Goal: Task Accomplishment & Management: Manage account settings

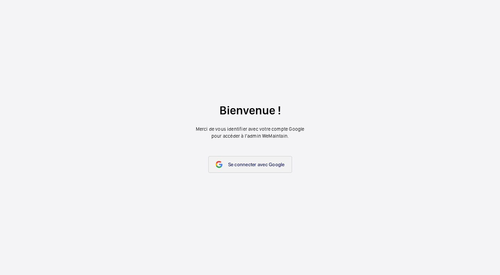
click at [264, 162] on span "Se connecter avec Google" at bounding box center [256, 165] width 57 height 6
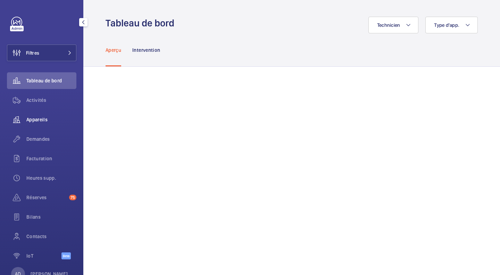
click at [44, 123] on div "Appareils" at bounding box center [42, 119] width 70 height 17
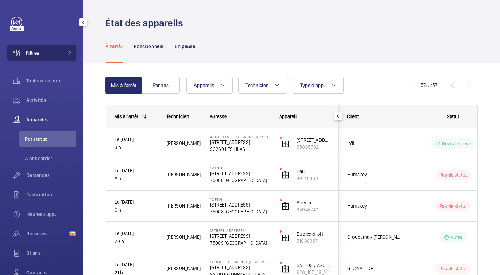
click at [42, 53] on button "Filtres" at bounding box center [42, 52] width 70 height 17
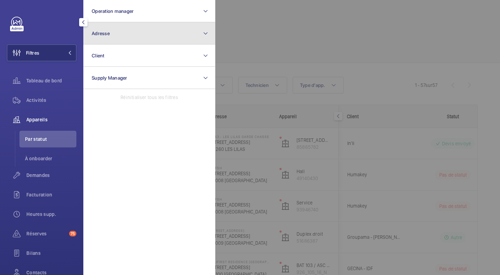
click at [160, 35] on button "Adresse" at bounding box center [149, 33] width 132 height 22
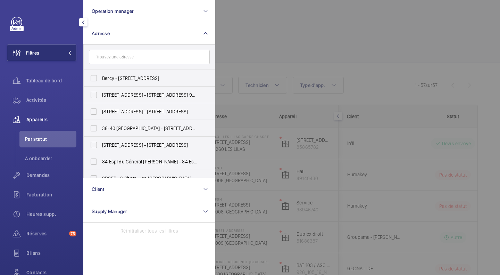
type input "v"
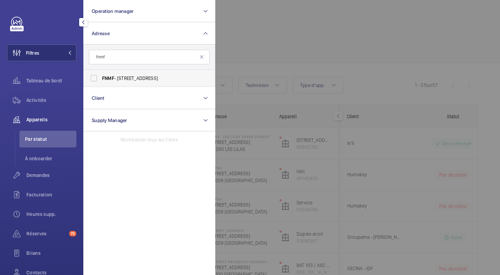
type input "fnmf"
click at [131, 76] on span "FNMF - 255 rue de Vaugirard, PARIS 75015" at bounding box center [150, 78] width 96 height 7
click at [101, 76] on input "FNMF - 255 rue de Vaugirard, PARIS 75015" at bounding box center [94, 78] width 14 height 14
checkbox input "true"
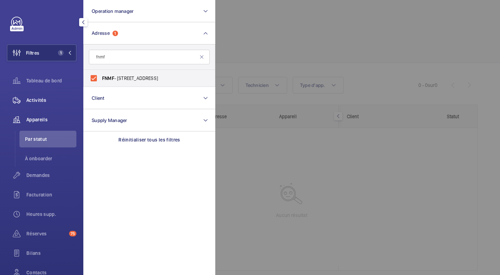
click at [33, 102] on span "Activités" at bounding box center [51, 100] width 50 height 7
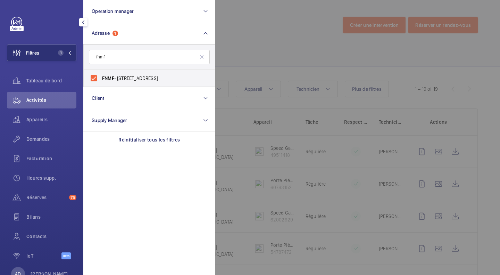
click at [240, 55] on div at bounding box center [465, 137] width 500 height 275
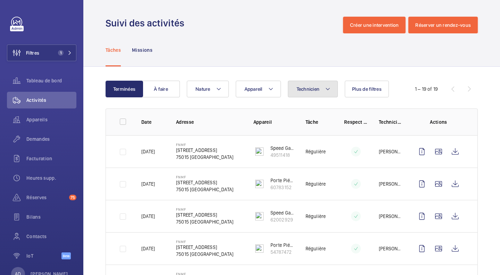
click at [318, 88] on span "Technicien" at bounding box center [308, 89] width 23 height 6
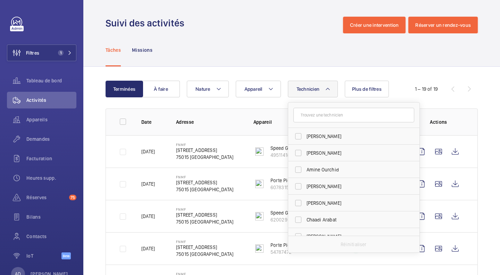
click at [318, 88] on span "Technicien" at bounding box center [308, 89] width 23 height 6
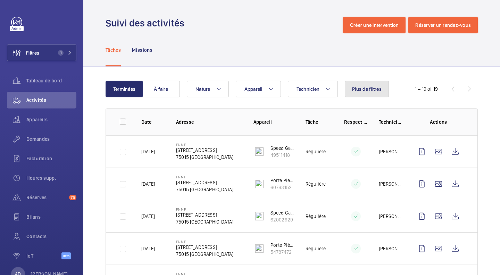
click at [378, 92] on button "Plus de filtres" at bounding box center [367, 89] width 44 height 17
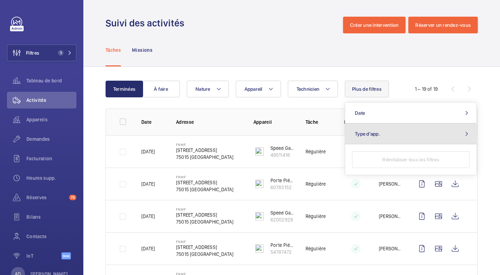
click at [375, 130] on button "Type d'app." at bounding box center [410, 133] width 131 height 21
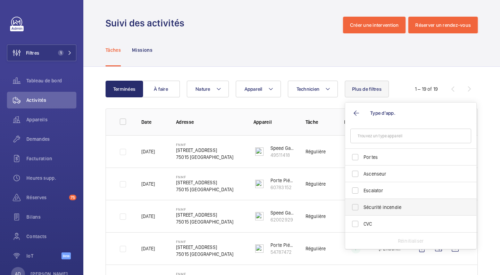
click at [389, 205] on span "Sécurité incendie" at bounding box center [412, 207] width 96 height 7
click at [362, 205] on input "Sécurité incendie" at bounding box center [356, 207] width 14 height 14
checkbox input "true"
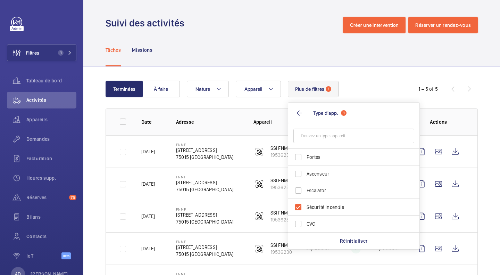
click at [386, 65] on div "Tâches Missions" at bounding box center [292, 49] width 373 height 33
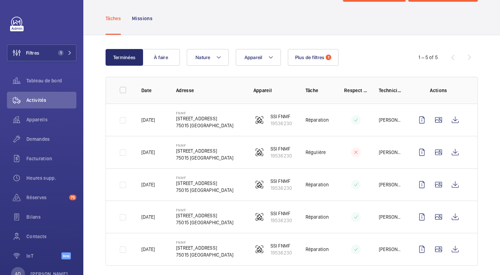
scroll to position [39, 0]
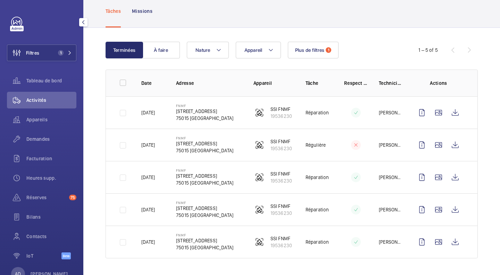
click at [83, 22] on mat-icon "button" at bounding box center [83, 22] width 8 height 6
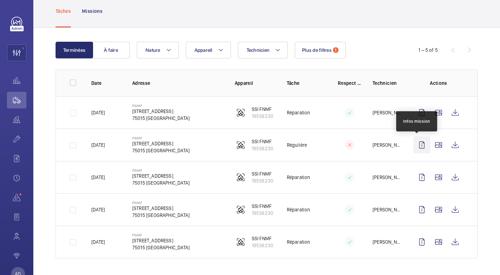
click at [425, 138] on wm-front-icon-button at bounding box center [422, 145] width 17 height 17
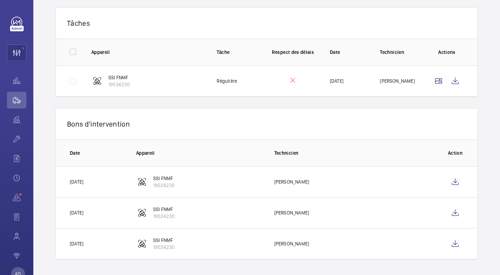
scroll to position [114, 0]
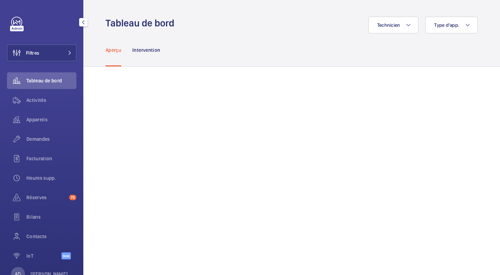
click at [42, 81] on span "Tableau de bord" at bounding box center [51, 80] width 50 height 7
click at [49, 120] on span "Appareils" at bounding box center [51, 119] width 50 height 7
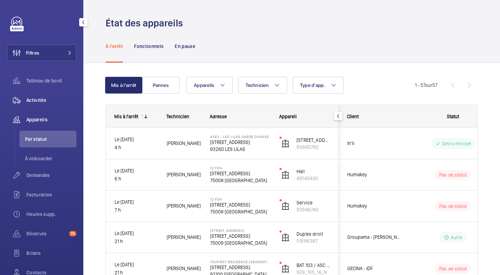
click at [47, 231] on span "Réserves" at bounding box center [46, 233] width 40 height 7
